Goal: Task Accomplishment & Management: Manage account settings

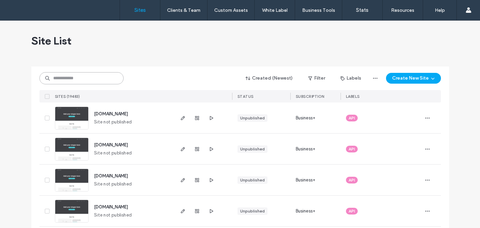
click at [89, 79] on input at bounding box center [81, 78] width 84 height 12
paste input "********"
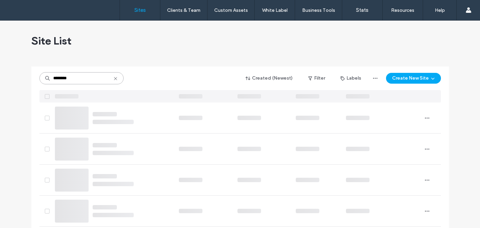
type input "********"
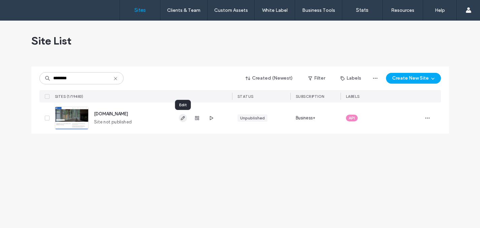
click at [183, 119] on icon "button" at bounding box center [182, 117] width 5 height 5
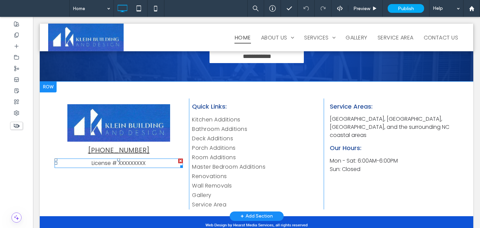
click at [137, 159] on span "License # XXXXXXXXX" at bounding box center [119, 163] width 54 height 8
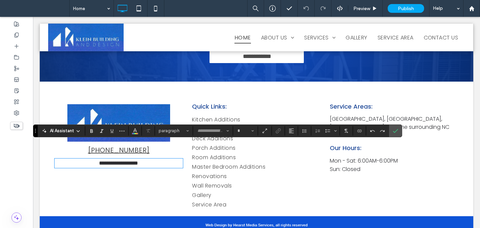
click at [149, 159] on p "**********" at bounding box center [119, 163] width 129 height 8
type input "*******"
type input "**"
click at [128, 160] on span "**********" at bounding box center [118, 162] width 51 height 5
click at [137, 160] on span "**********" at bounding box center [118, 162] width 37 height 5
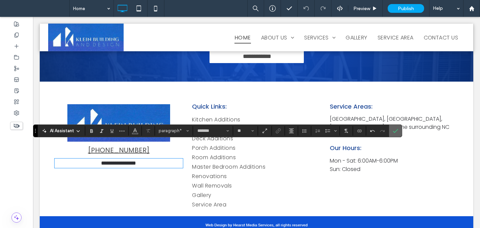
click at [399, 129] on label "Confirm" at bounding box center [396, 131] width 10 height 12
drag, startPoint x: 398, startPoint y: 131, endPoint x: 365, endPoint y: 115, distance: 36.9
click at [398, 131] on icon "Confirm" at bounding box center [395, 130] width 5 height 5
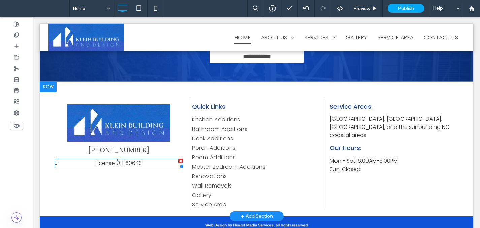
click at [179, 158] on div at bounding box center [180, 160] width 5 height 5
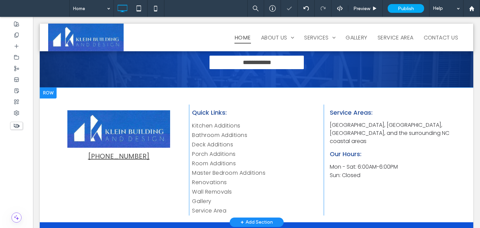
scroll to position [1466, 0]
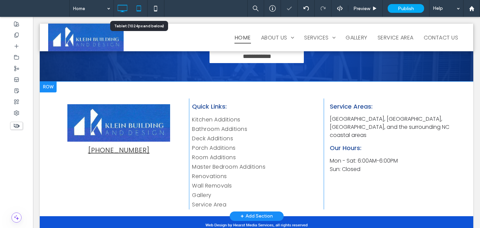
click at [144, 7] on icon at bounding box center [138, 8] width 13 height 13
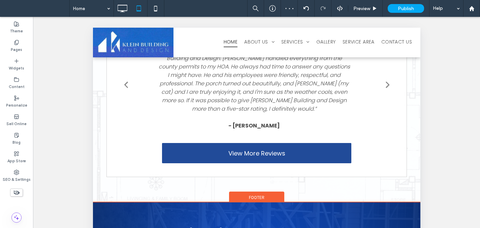
scroll to position [242, 0]
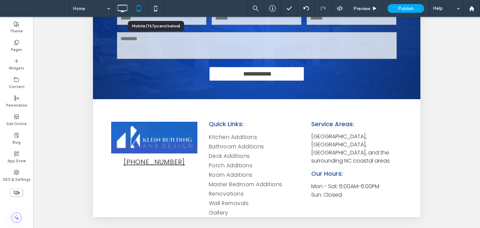
click at [156, 6] on use at bounding box center [155, 8] width 3 height 5
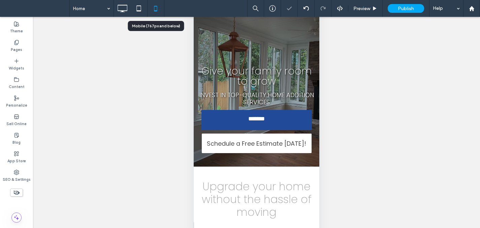
scroll to position [0, 0]
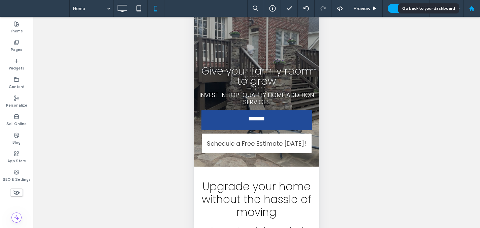
click at [472, 6] on use at bounding box center [471, 8] width 5 height 5
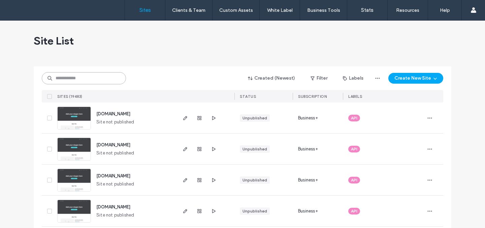
click at [90, 81] on input at bounding box center [84, 78] width 84 height 12
paste input "********"
type input "********"
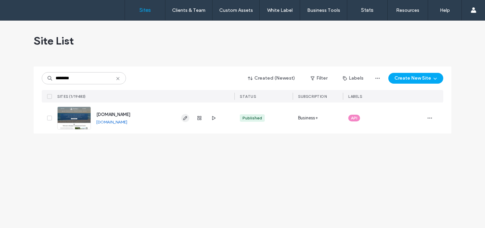
click at [183, 118] on icon "button" at bounding box center [185, 117] width 5 height 5
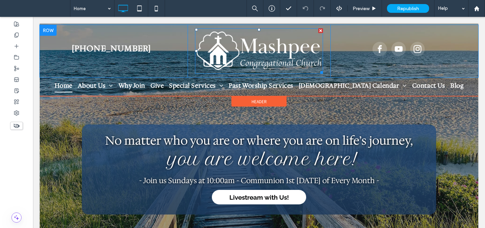
click at [262, 52] on img at bounding box center [259, 51] width 128 height 46
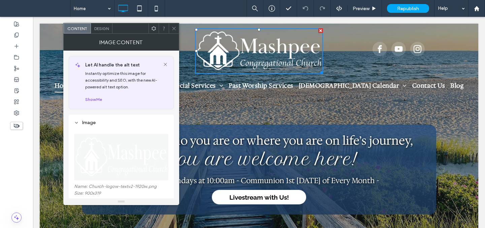
scroll to position [108, 0]
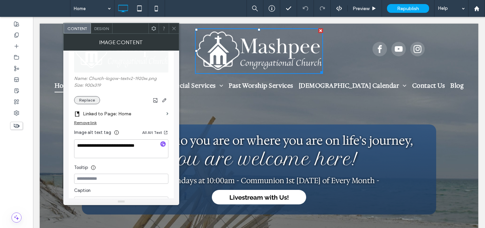
click at [88, 103] on button "Replace" at bounding box center [87, 100] width 26 height 8
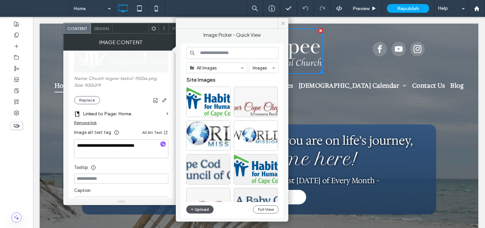
click at [210, 209] on button "Upload" at bounding box center [200, 209] width 28 height 8
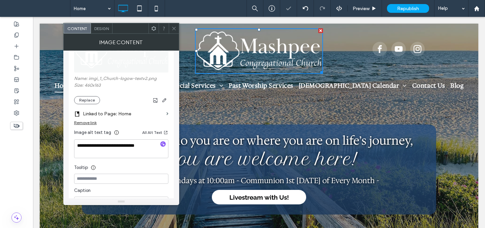
drag, startPoint x: 175, startPoint y: 28, endPoint x: 173, endPoint y: 31, distance: 3.6
click at [175, 28] on icon at bounding box center [174, 28] width 5 height 5
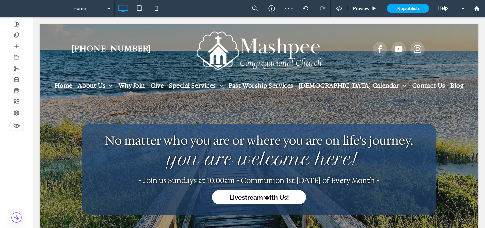
click at [55, 177] on div "No matter who you are or where you are on life ’ s journey, y ou are welcome he…" at bounding box center [259, 169] width 439 height 90
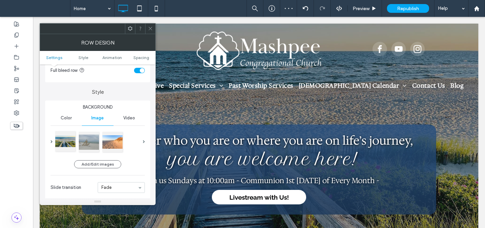
scroll to position [42, 0]
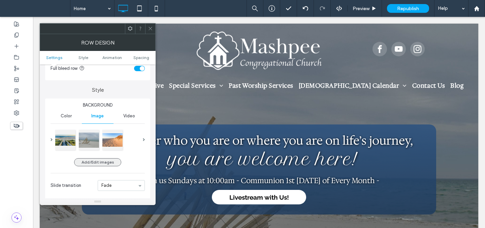
click at [90, 162] on button "Add/Edit images" at bounding box center [97, 162] width 47 height 8
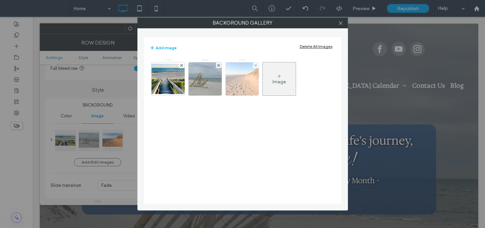
click at [172, 77] on img at bounding box center [168, 79] width 54 height 30
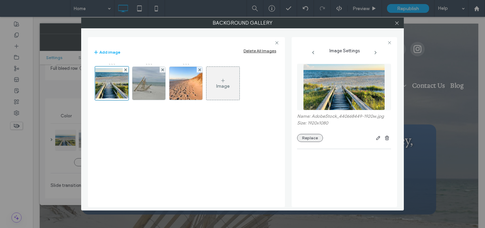
click at [314, 138] on button "Replace" at bounding box center [310, 138] width 26 height 8
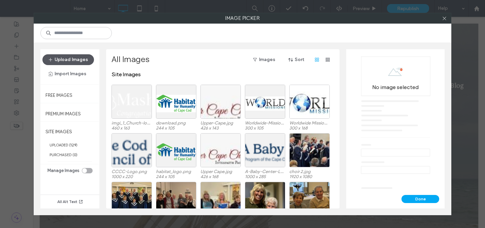
click at [74, 59] on button "Upload Images" at bounding box center [68, 59] width 52 height 11
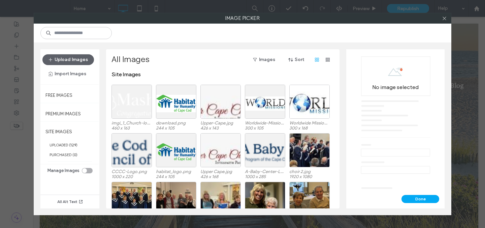
drag, startPoint x: 445, startPoint y: 19, endPoint x: 347, endPoint y: 0, distance: 99.5
click at [445, 19] on icon at bounding box center [444, 18] width 5 height 5
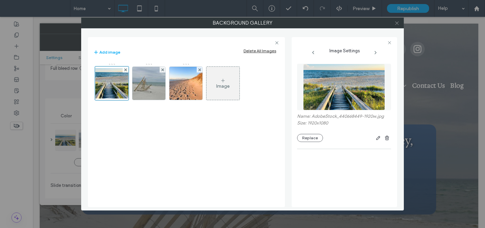
drag, startPoint x: 398, startPoint y: 23, endPoint x: 336, endPoint y: 27, distance: 61.9
click at [398, 23] on icon at bounding box center [397, 23] width 5 height 5
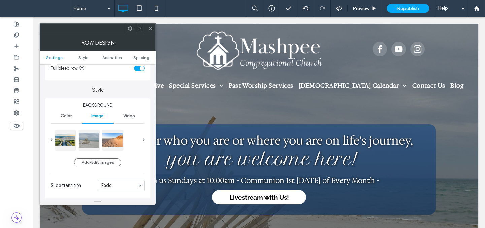
click at [151, 28] on icon at bounding box center [150, 28] width 5 height 5
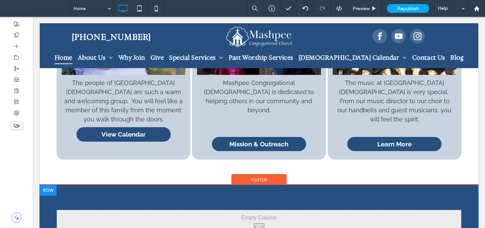
scroll to position [808, 0]
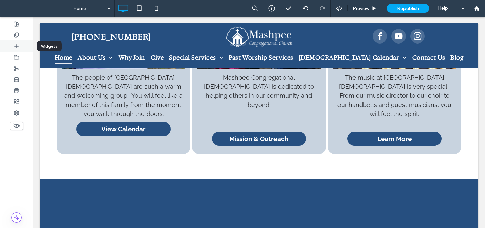
click at [21, 47] on div at bounding box center [16, 45] width 33 height 11
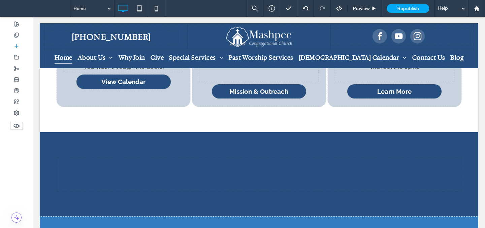
scroll to position [874, 0]
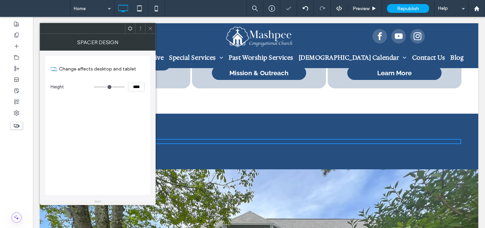
click at [150, 27] on icon at bounding box center [150, 28] width 5 height 5
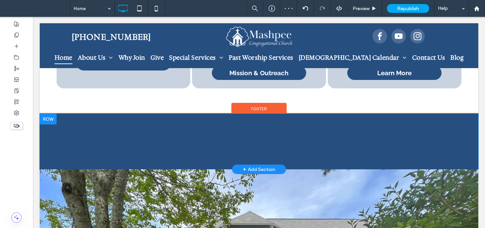
click at [50, 114] on div at bounding box center [48, 119] width 17 height 11
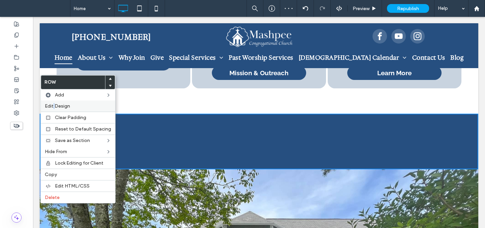
click at [54, 107] on span "Edit Design" at bounding box center [57, 106] width 25 height 6
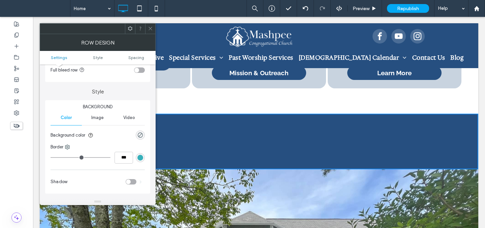
scroll to position [41, 0]
click at [152, 31] on icon at bounding box center [150, 28] width 5 height 5
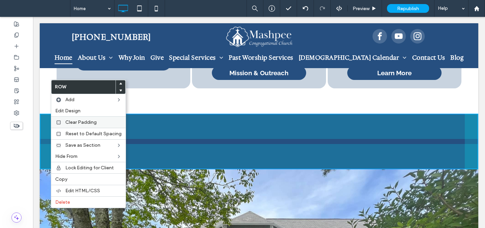
click at [71, 124] on span "Clear Padding" at bounding box center [80, 122] width 31 height 6
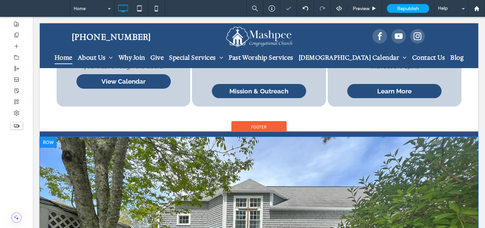
scroll to position [787, 0]
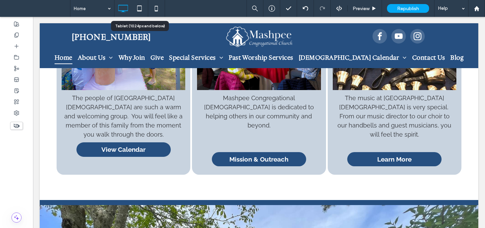
click at [140, 9] on icon at bounding box center [139, 8] width 13 height 13
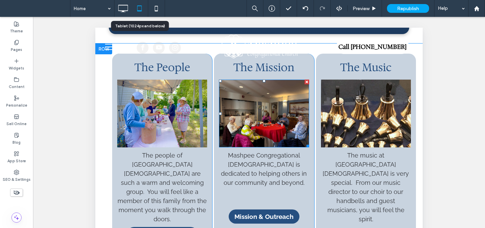
scroll to position [899, 0]
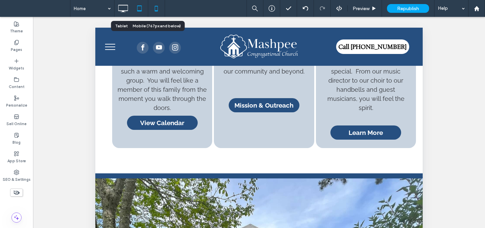
click at [156, 9] on icon at bounding box center [156, 8] width 13 height 13
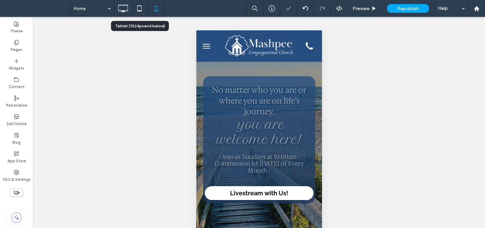
scroll to position [0, 0]
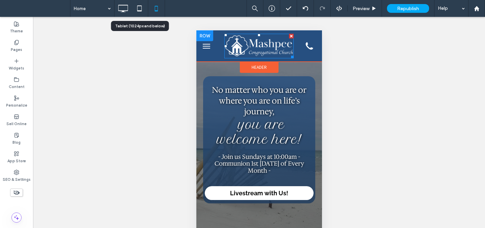
click at [261, 42] on img at bounding box center [258, 46] width 69 height 25
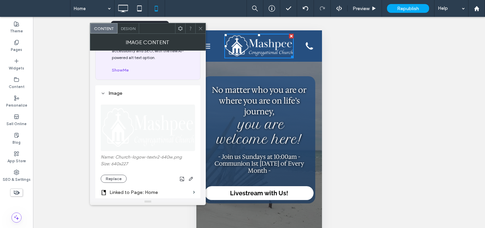
scroll to position [58, 0]
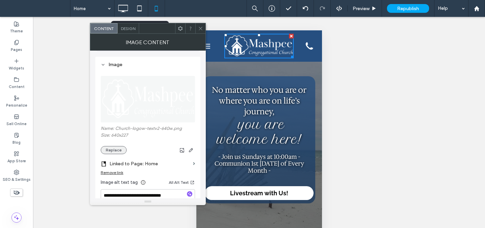
click at [117, 150] on button "Replace" at bounding box center [114, 150] width 26 height 8
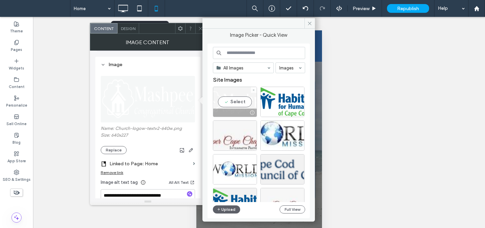
click at [236, 102] on div "Select" at bounding box center [235, 102] width 44 height 30
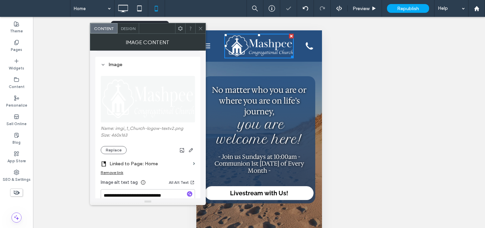
click at [199, 28] on icon at bounding box center [200, 28] width 5 height 5
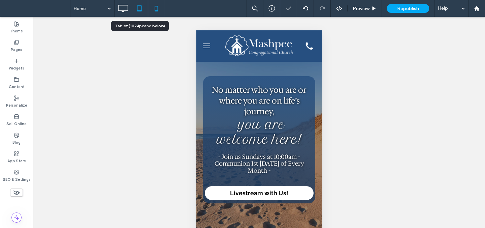
click at [140, 8] on icon at bounding box center [139, 8] width 13 height 13
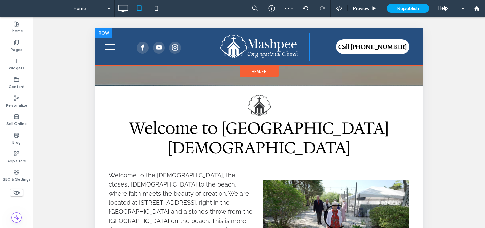
scroll to position [200, 0]
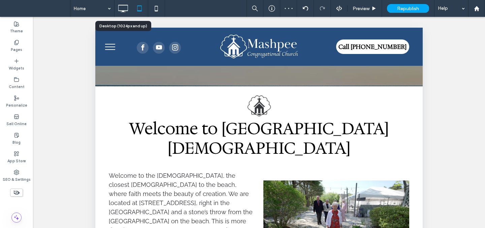
drag, startPoint x: 126, startPoint y: 8, endPoint x: 132, endPoint y: 16, distance: 9.8
click at [126, 8] on icon at bounding box center [122, 8] width 13 height 13
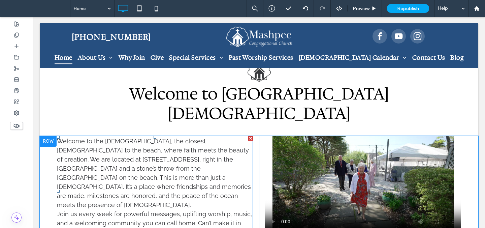
scroll to position [218, 0]
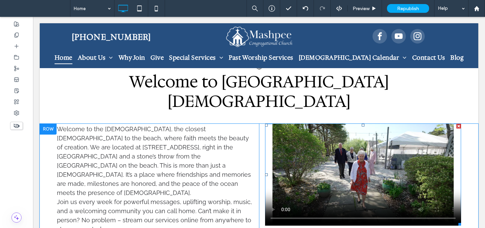
click at [309, 148] on span at bounding box center [363, 175] width 196 height 102
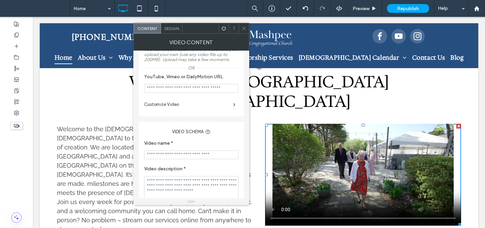
scroll to position [87, 0]
click at [178, 108] on label "Customize Video" at bounding box center [188, 104] width 89 height 13
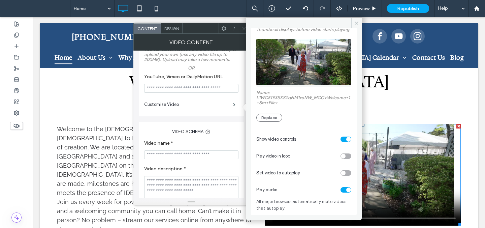
scroll to position [50, 0]
click at [356, 22] on icon at bounding box center [356, 23] width 5 height 5
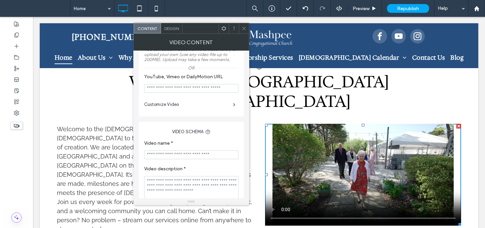
drag, startPoint x: 243, startPoint y: 26, endPoint x: 238, endPoint y: 40, distance: 14.7
click at [243, 27] on icon at bounding box center [244, 28] width 5 height 5
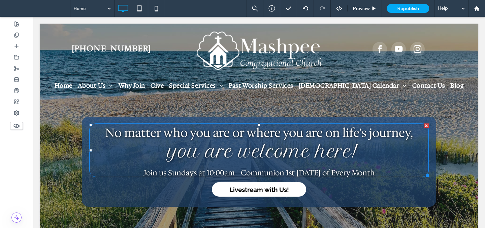
scroll to position [0, 0]
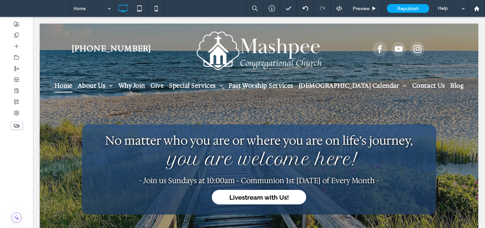
click at [73, 132] on div "No matter who you are or where you are on life ’ s journey, y ou are welcome he…" at bounding box center [259, 169] width 439 height 90
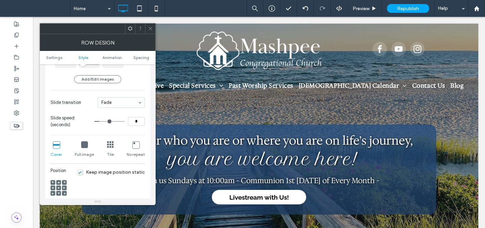
scroll to position [12, 0]
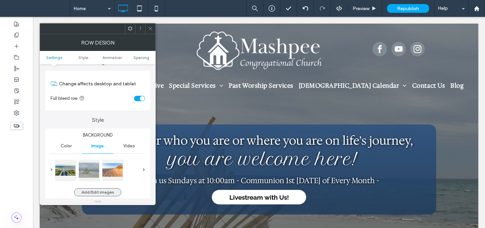
click at [95, 193] on button "Add/Edit images" at bounding box center [97, 192] width 47 height 8
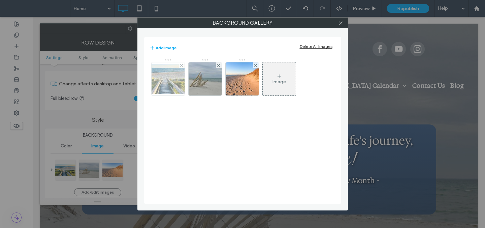
click at [159, 83] on img at bounding box center [168, 79] width 54 height 30
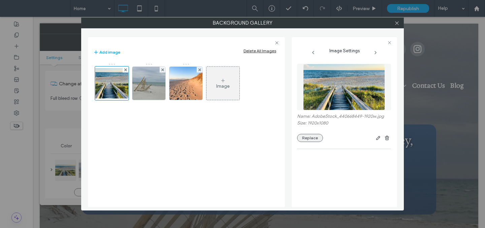
click at [305, 137] on button "Replace" at bounding box center [310, 138] width 26 height 8
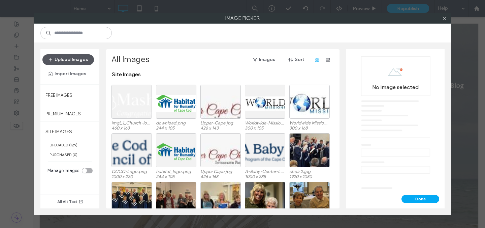
click at [88, 59] on button "Upload Images" at bounding box center [68, 59] width 52 height 11
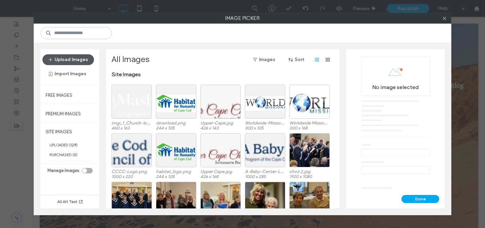
click at [89, 58] on button "Upload Images" at bounding box center [68, 59] width 52 height 11
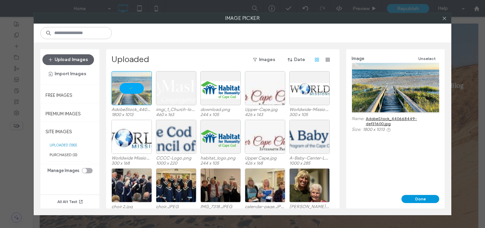
click at [419, 199] on button "Done" at bounding box center [421, 199] width 38 height 8
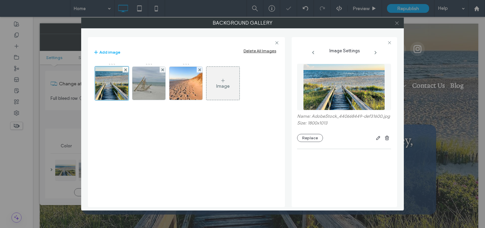
click at [396, 22] on use at bounding box center [396, 22] width 3 height 3
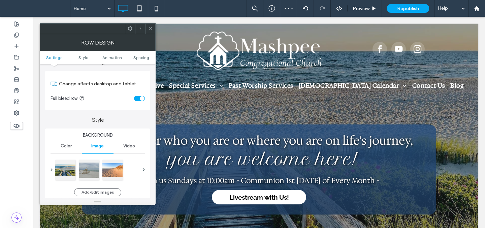
click at [150, 28] on use at bounding box center [150, 28] width 3 height 3
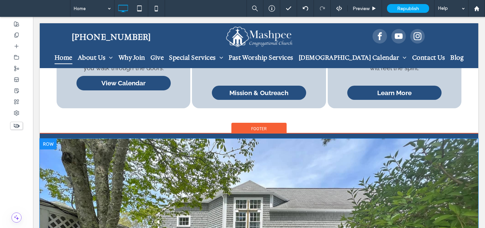
scroll to position [850, 0]
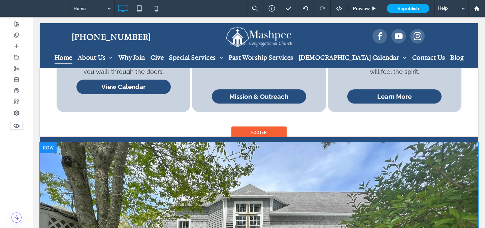
click at [52, 142] on div at bounding box center [48, 147] width 17 height 11
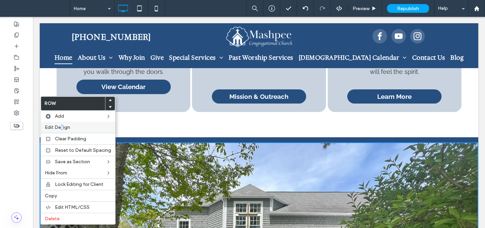
click at [62, 128] on span "Edit Design" at bounding box center [57, 127] width 25 height 6
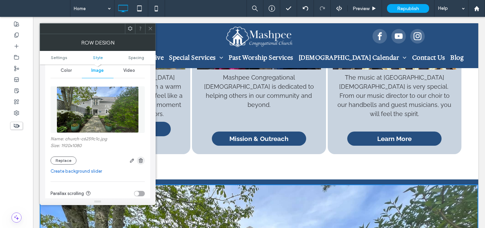
scroll to position [105, 0]
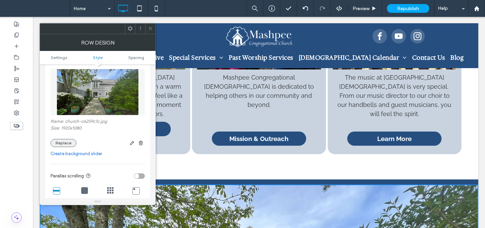
click at [68, 143] on button "Replace" at bounding box center [64, 143] width 26 height 8
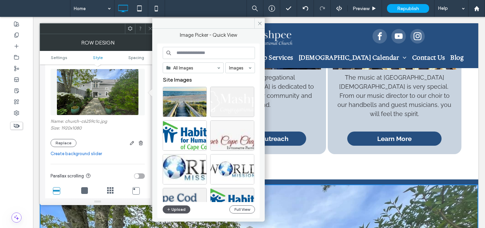
click at [180, 209] on button "Upload" at bounding box center [177, 209] width 28 height 8
click at [183, 209] on button "Upload" at bounding box center [177, 209] width 28 height 8
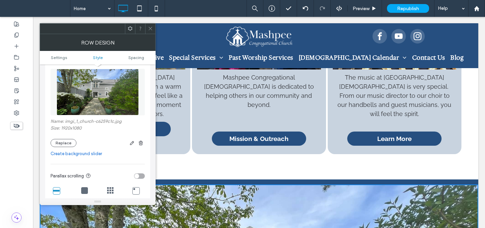
click at [152, 28] on icon at bounding box center [150, 28] width 5 height 5
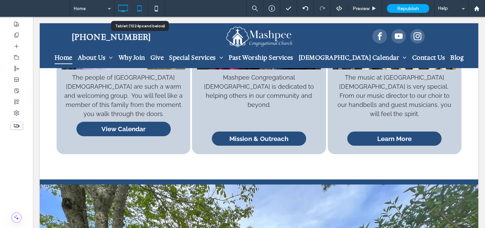
click at [138, 6] on use at bounding box center [140, 8] width 4 height 6
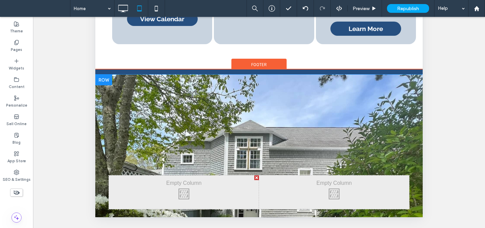
scroll to position [737, 0]
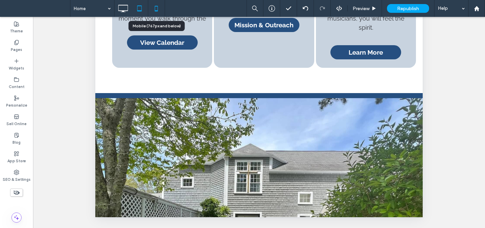
click at [161, 10] on icon at bounding box center [156, 8] width 13 height 13
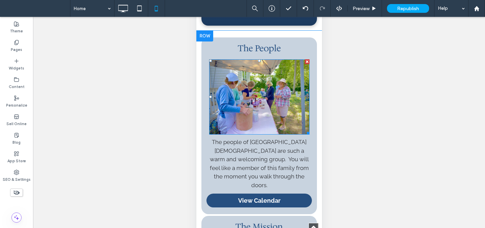
scroll to position [822, 0]
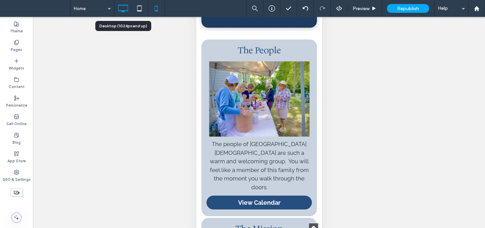
click at [126, 7] on icon at bounding box center [122, 8] width 13 height 13
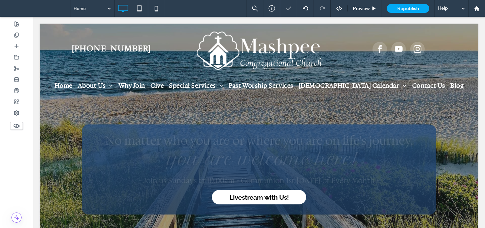
scroll to position [0, 0]
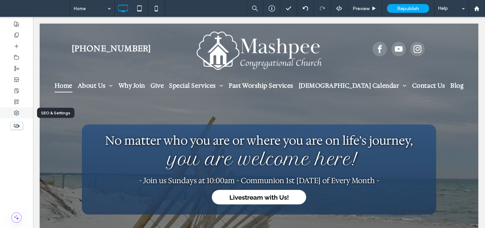
click at [16, 115] on use at bounding box center [16, 113] width 5 height 5
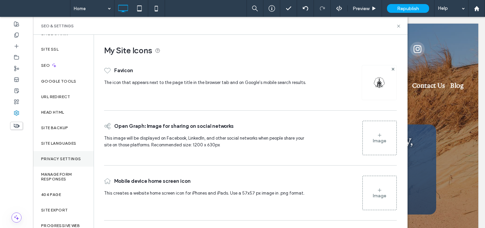
scroll to position [34, 0]
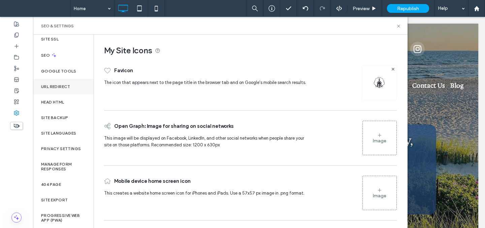
click at [62, 88] on label "URL Redirect" at bounding box center [55, 86] width 29 height 5
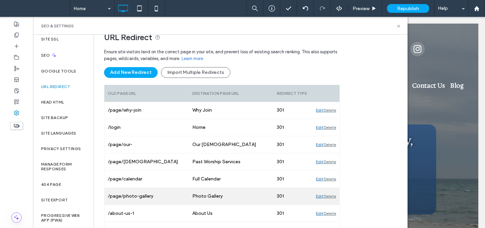
scroll to position [48, 0]
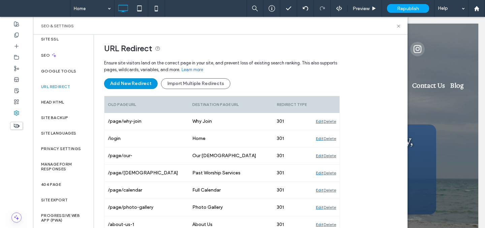
click at [142, 85] on button "Add New Redirect" at bounding box center [131, 83] width 54 height 11
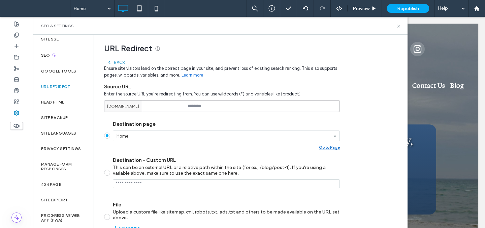
click at [211, 105] on input at bounding box center [222, 106] width 236 height 12
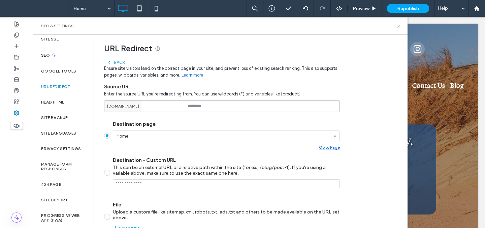
paste input "**********"
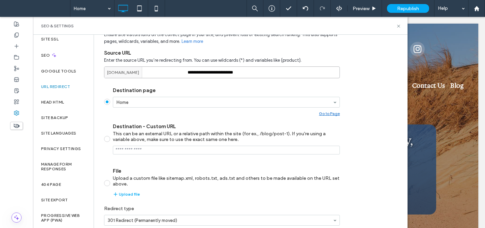
scroll to position [113, 0]
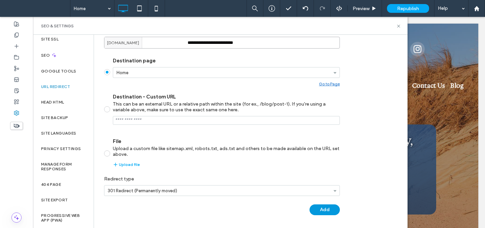
type input "**********"
click at [327, 208] on button "Add" at bounding box center [325, 209] width 30 height 11
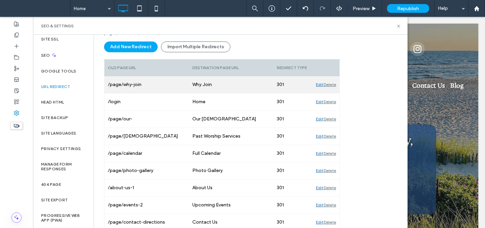
click at [140, 47] on button "Add New Redirect" at bounding box center [131, 46] width 54 height 11
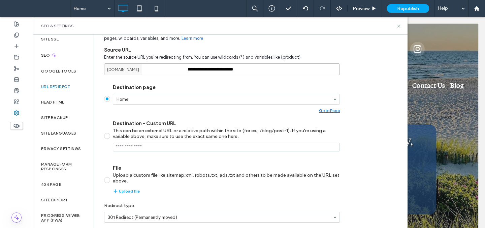
drag, startPoint x: 249, startPoint y: 71, endPoint x: 178, endPoint y: 69, distance: 71.5
click at [178, 69] on div "**********" at bounding box center [222, 69] width 236 height 12
paste input "**********"
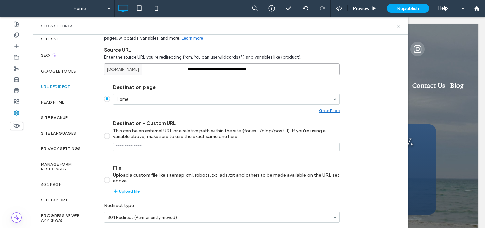
type input "**********"
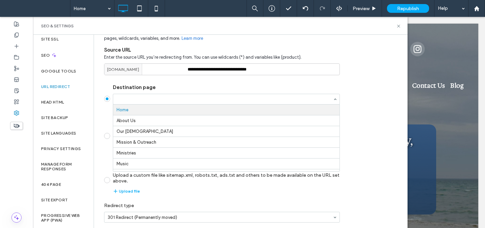
drag, startPoint x: 188, startPoint y: 100, endPoint x: 187, endPoint y: 128, distance: 28.3
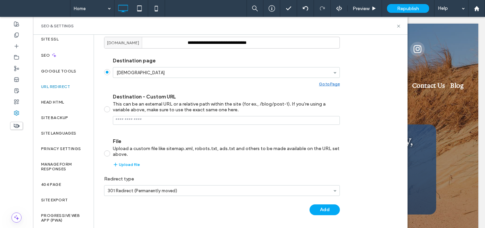
scroll to position [113, 0]
click at [321, 211] on button "Add" at bounding box center [325, 209] width 30 height 11
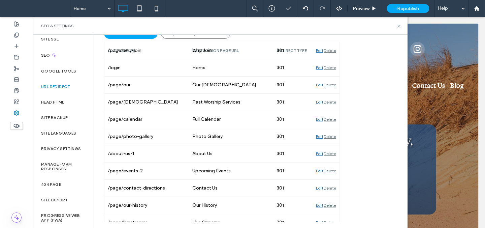
scroll to position [85, 0]
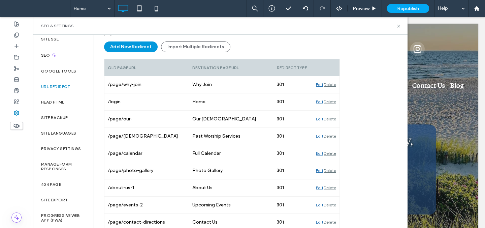
click at [147, 47] on button "Add New Redirect" at bounding box center [131, 46] width 54 height 11
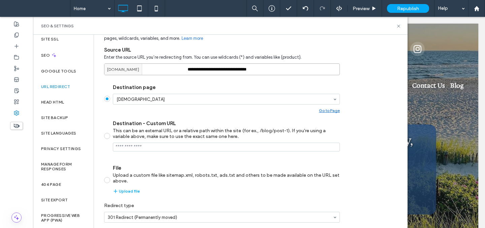
drag, startPoint x: 269, startPoint y: 69, endPoint x: 184, endPoint y: 70, distance: 85.3
click at [184, 70] on div "**********" at bounding box center [222, 69] width 236 height 12
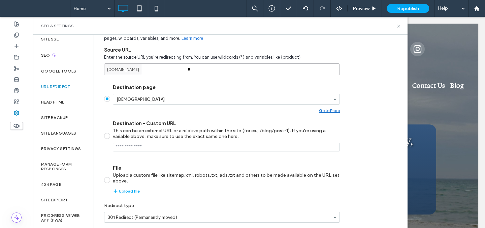
paste input "**********"
type input "**********"
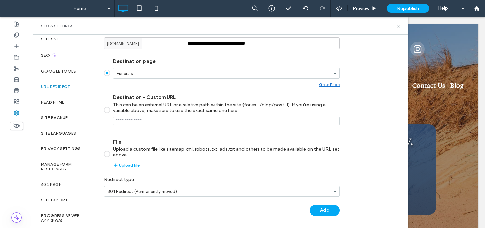
scroll to position [113, 0]
drag, startPoint x: 327, startPoint y: 210, endPoint x: 321, endPoint y: 205, distance: 7.4
click at [326, 209] on button "Add" at bounding box center [325, 209] width 30 height 11
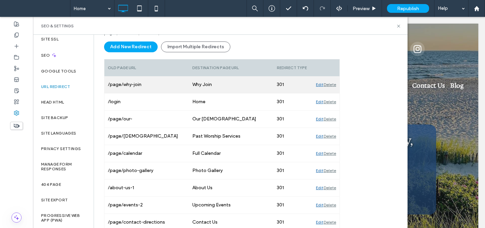
click at [138, 50] on button "Add New Redirect" at bounding box center [131, 46] width 54 height 11
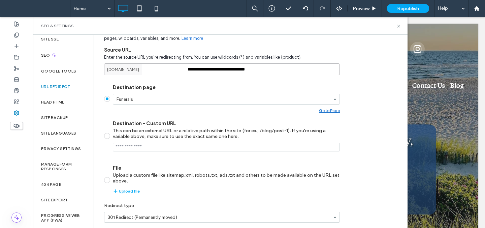
drag, startPoint x: 229, startPoint y: 68, endPoint x: 182, endPoint y: 68, distance: 46.5
click at [182, 68] on div "**********" at bounding box center [222, 69] width 236 height 12
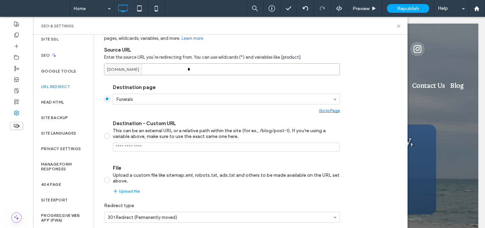
paste input "**********"
type input "**********"
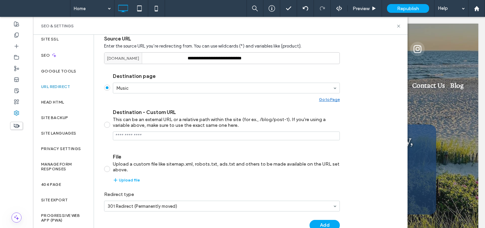
scroll to position [113, 0]
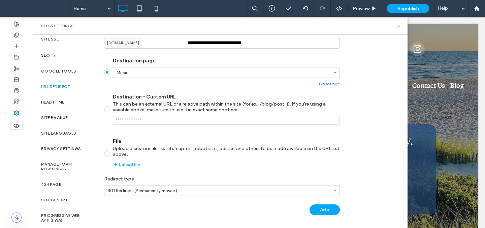
click at [328, 206] on button "Add" at bounding box center [325, 209] width 30 height 11
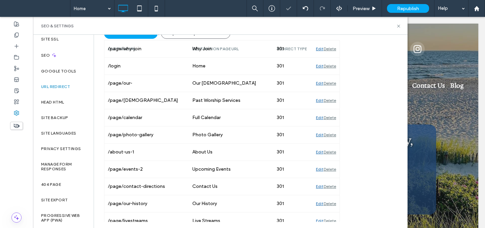
scroll to position [85, 0]
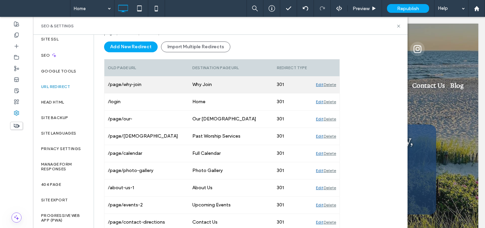
click at [137, 48] on button "Add New Redirect" at bounding box center [131, 46] width 54 height 11
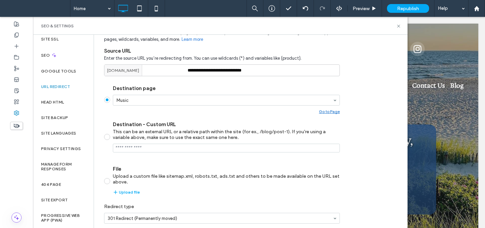
scroll to position [83, 0]
drag, startPoint x: 262, startPoint y: 73, endPoint x: 178, endPoint y: 68, distance: 83.7
click at [179, 68] on div "**********" at bounding box center [222, 71] width 236 height 12
paste input "**********"
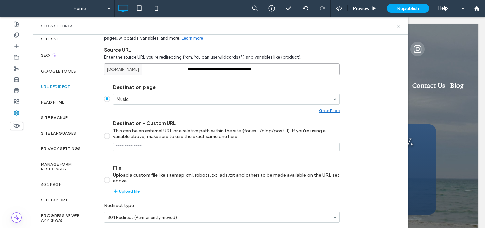
scroll to position [85, 0]
type input "**********"
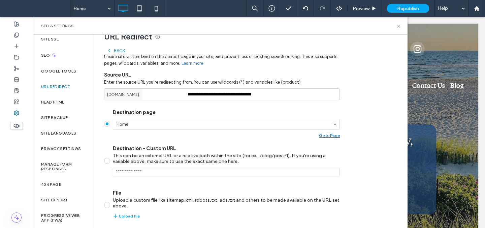
scroll to position [113, 0]
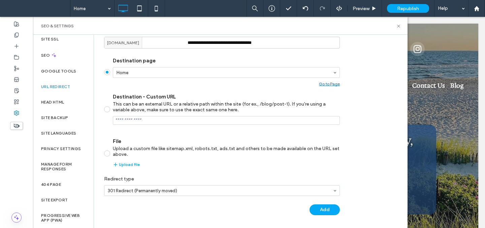
click at [330, 207] on button "Add" at bounding box center [325, 209] width 30 height 11
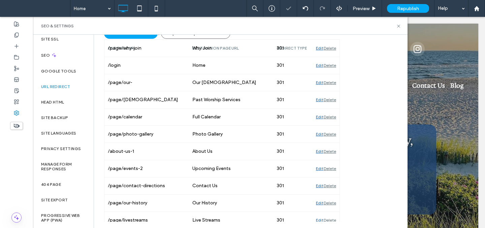
scroll to position [85, 0]
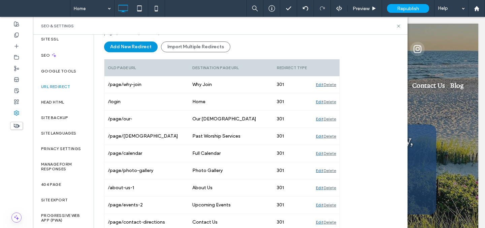
click at [146, 47] on button "Add New Redirect" at bounding box center [131, 46] width 54 height 11
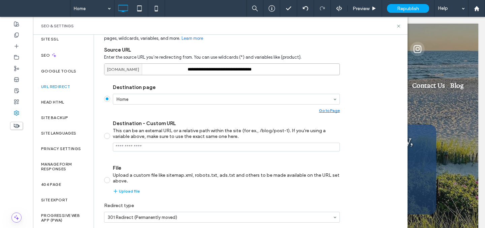
drag, startPoint x: 273, startPoint y: 70, endPoint x: 146, endPoint y: 63, distance: 126.9
click at [146, 63] on input "**********" at bounding box center [222, 69] width 236 height 12
paste input "**********"
type input "**********"
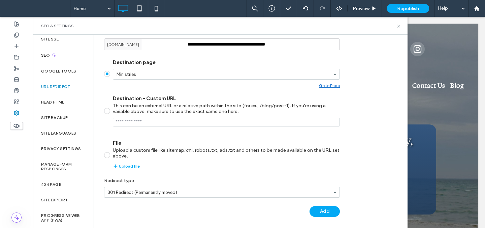
scroll to position [113, 0]
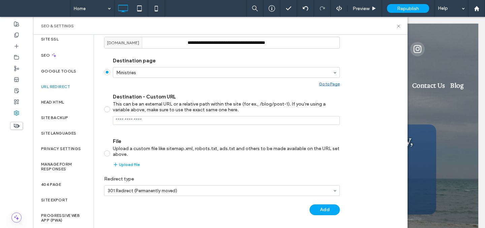
click at [325, 208] on button "Add" at bounding box center [325, 209] width 30 height 11
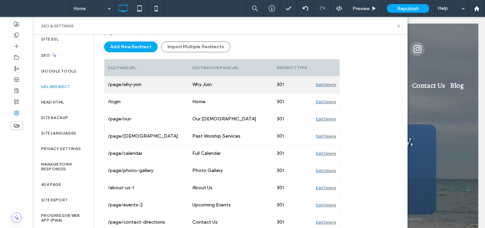
click at [150, 45] on button "Add New Redirect" at bounding box center [131, 46] width 54 height 11
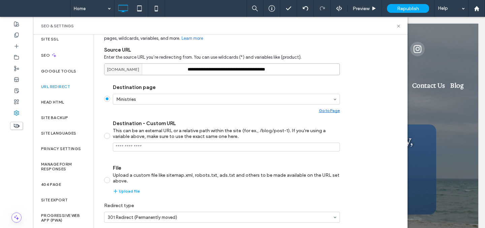
drag, startPoint x: 274, startPoint y: 71, endPoint x: 181, endPoint y: 67, distance: 93.8
click at [181, 68] on div "**********" at bounding box center [222, 69] width 236 height 12
paste input "**********"
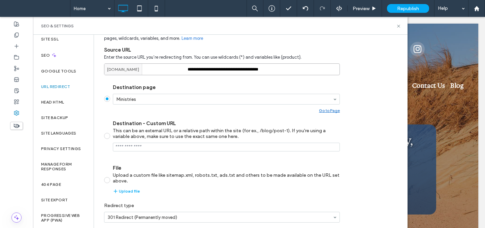
type input "**********"
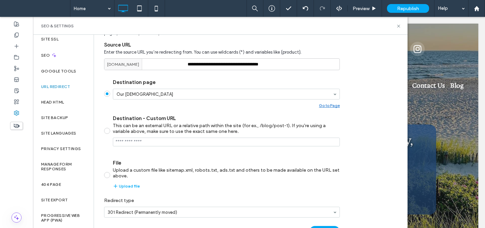
scroll to position [113, 0]
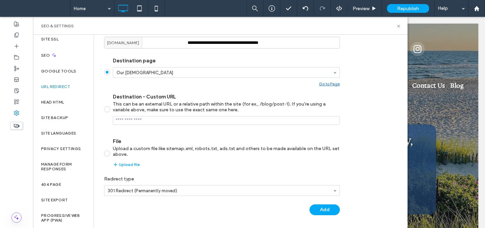
click at [326, 211] on button "Add" at bounding box center [325, 209] width 30 height 11
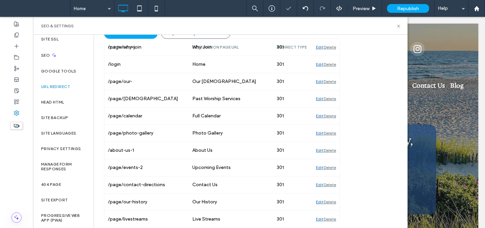
scroll to position [85, 0]
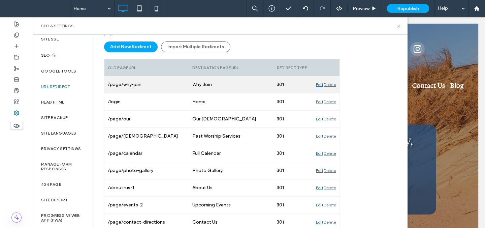
click at [123, 44] on button "Add New Redirect" at bounding box center [131, 46] width 54 height 11
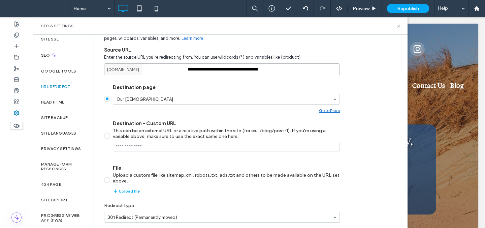
drag, startPoint x: 257, startPoint y: 69, endPoint x: 156, endPoint y: 61, distance: 100.7
click at [157, 62] on div "**********" at bounding box center [222, 63] width 236 height 24
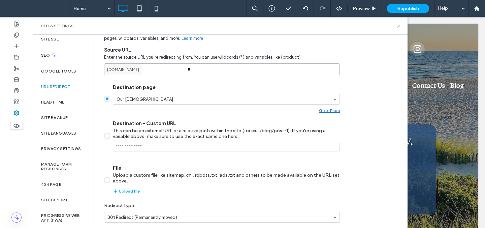
paste input "**********"
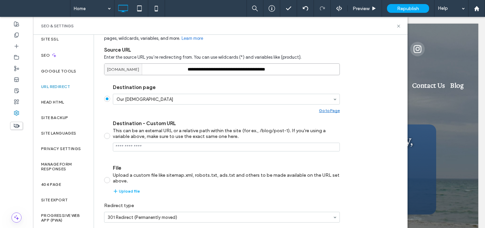
type input "**********"
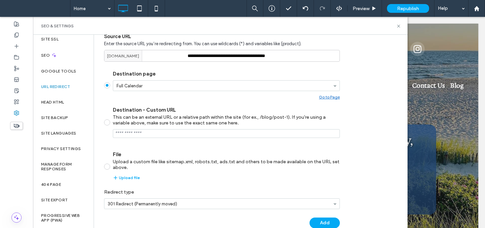
scroll to position [113, 0]
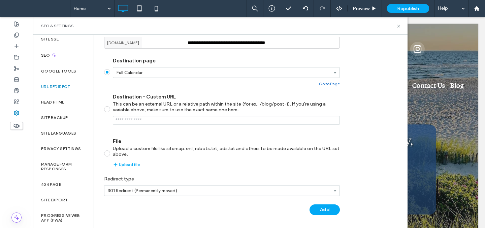
click at [323, 208] on button "Add" at bounding box center [325, 209] width 30 height 11
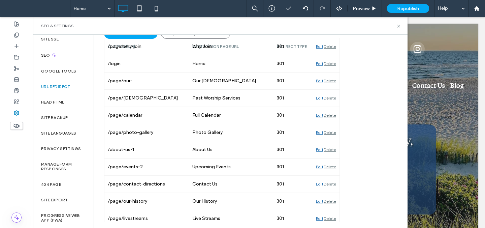
scroll to position [85, 0]
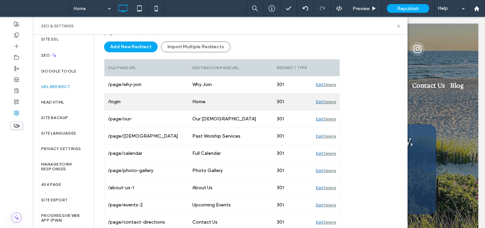
drag, startPoint x: 129, startPoint y: 43, endPoint x: 136, endPoint y: 64, distance: 22.5
click at [129, 43] on button "Add New Redirect" at bounding box center [131, 46] width 54 height 11
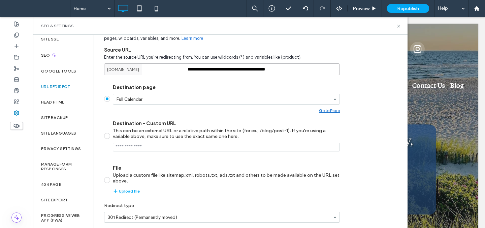
drag, startPoint x: 282, startPoint y: 72, endPoint x: 173, endPoint y: 67, distance: 109.3
click at [175, 68] on div "**********" at bounding box center [222, 69] width 236 height 12
paste input "**********"
type input "**********"
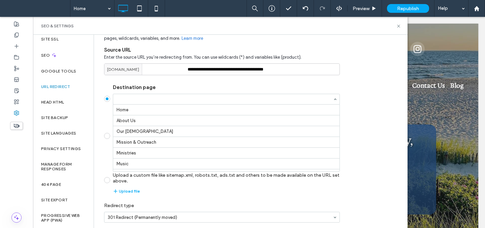
scroll to position [155, 0]
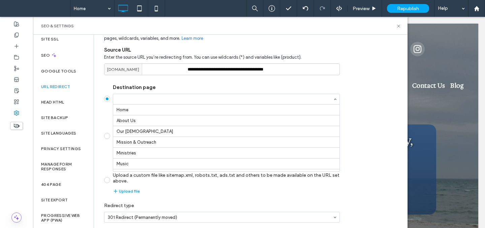
drag, startPoint x: 168, startPoint y: 99, endPoint x: 171, endPoint y: 115, distance: 16.5
click at [168, 99] on input "Destination page Home About Us Our Pastor Mission & Outreach Ministries Music O…" at bounding box center [225, 99] width 216 height 5
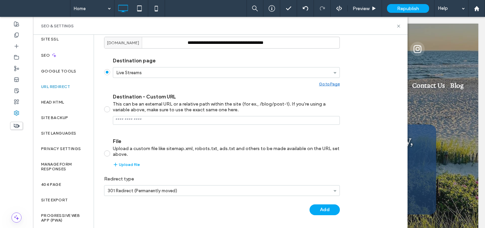
scroll to position [113, 0]
click at [330, 212] on button "Add" at bounding box center [325, 209] width 30 height 11
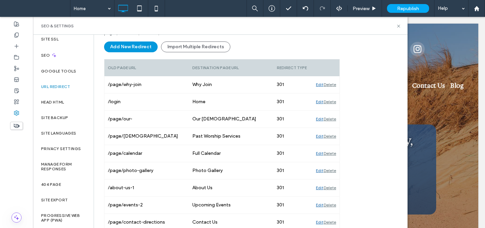
click at [141, 44] on button "Add New Redirect" at bounding box center [131, 46] width 54 height 11
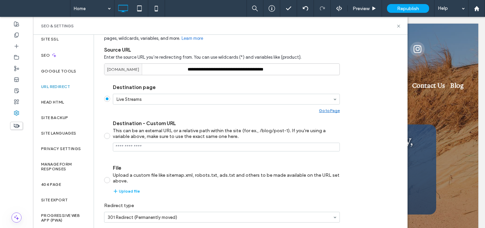
scroll to position [0, 0]
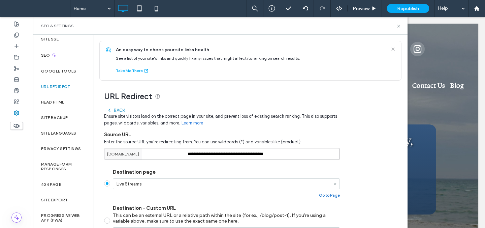
drag, startPoint x: 267, startPoint y: 151, endPoint x: 190, endPoint y: 143, distance: 76.9
click at [191, 144] on div "**********" at bounding box center [222, 148] width 236 height 24
paste input "**********"
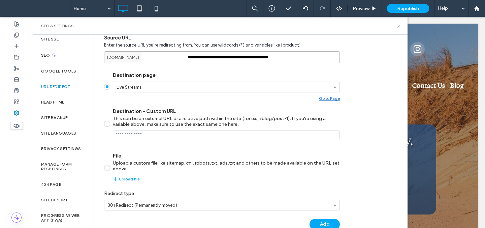
scroll to position [113, 0]
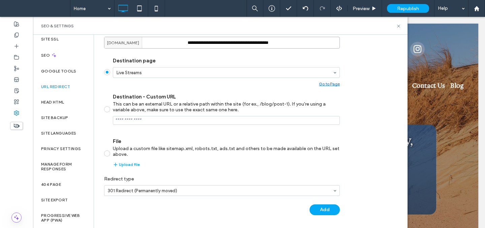
type input "**********"
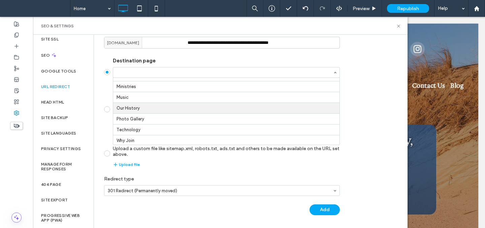
scroll to position [39, 0]
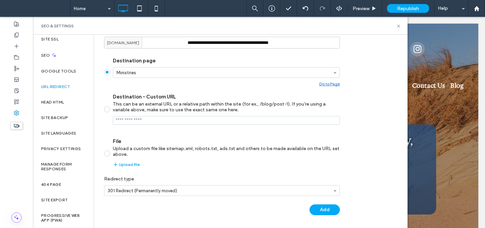
click at [321, 208] on button "Add" at bounding box center [325, 209] width 30 height 11
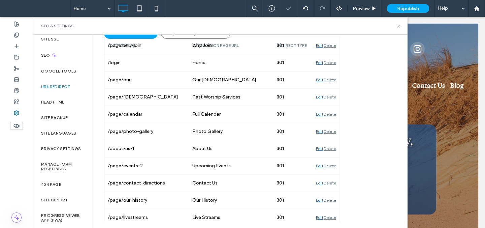
scroll to position [85, 0]
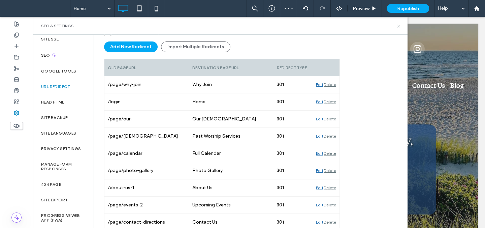
drag, startPoint x: 399, startPoint y: 25, endPoint x: 372, endPoint y: 13, distance: 29.6
click at [399, 25] on icon at bounding box center [398, 26] width 5 height 5
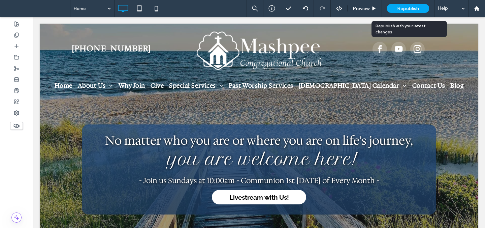
click at [399, 7] on span "Republish" at bounding box center [408, 9] width 22 height 6
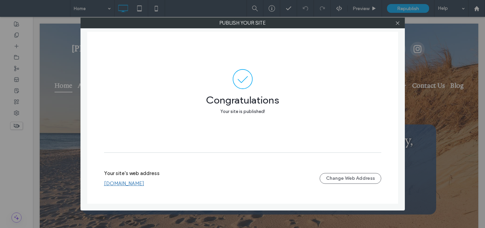
click at [141, 184] on link "[DOMAIN_NAME]" at bounding box center [124, 183] width 40 height 6
click at [398, 23] on icon at bounding box center [397, 23] width 5 height 5
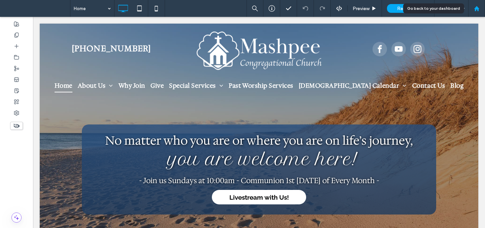
click at [477, 8] on use at bounding box center [476, 8] width 5 height 5
